Goal: Task Accomplishment & Management: Use online tool/utility

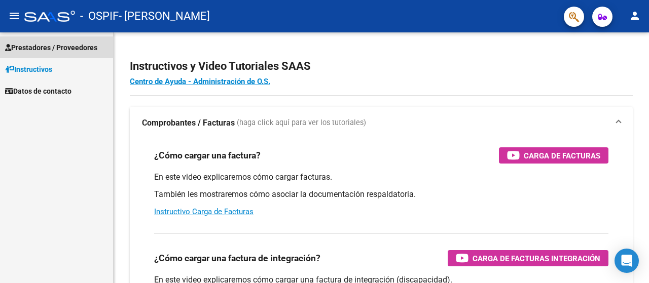
click at [69, 53] on span "Prestadores / Proveedores" at bounding box center [51, 47] width 92 height 11
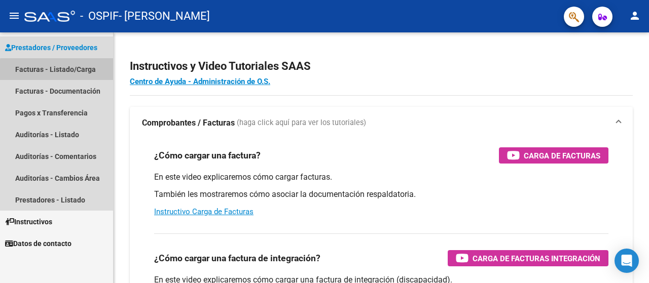
click at [63, 71] on link "Facturas - Listado/Carga" at bounding box center [56, 69] width 113 height 22
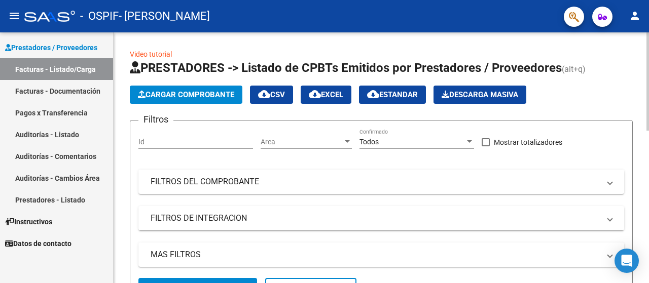
scroll to position [192, 0]
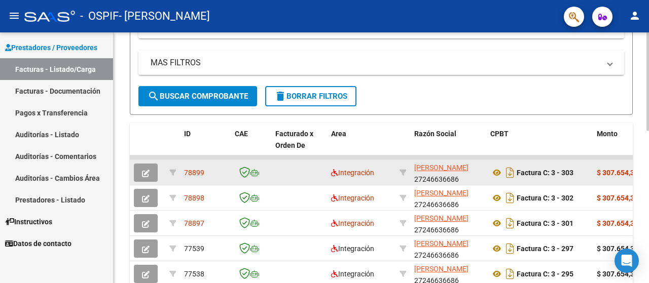
click at [153, 180] on button "button" at bounding box center [146, 173] width 24 height 18
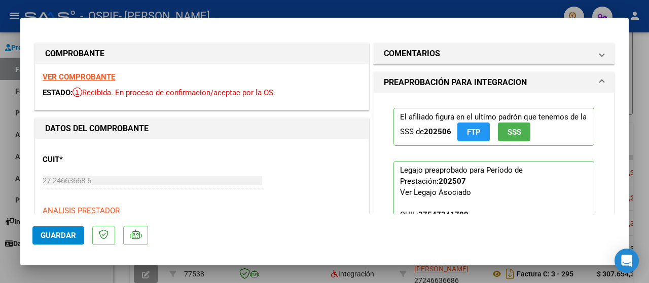
click at [4, 99] on div at bounding box center [324, 141] width 649 height 283
